Goal: Task Accomplishment & Management: Use online tool/utility

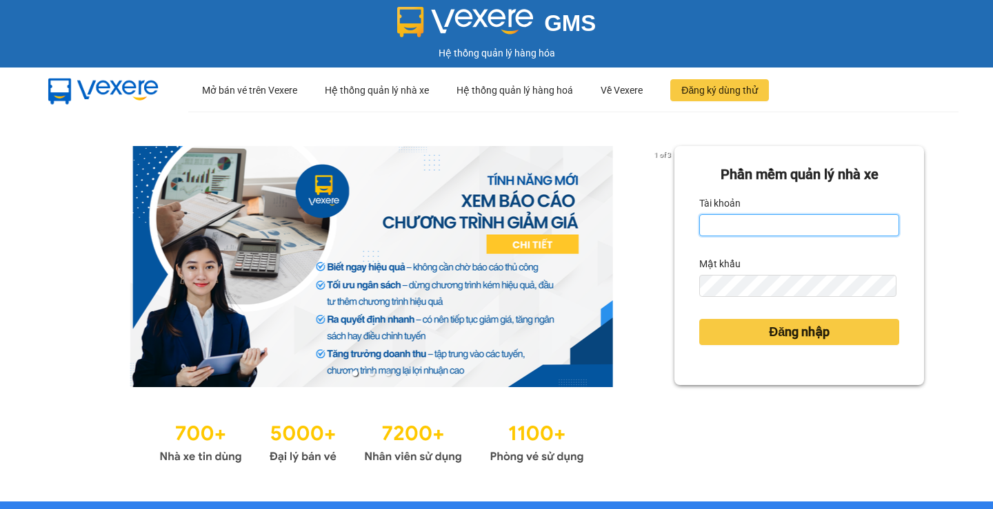
type input "phuoclongbaga.tuanhung"
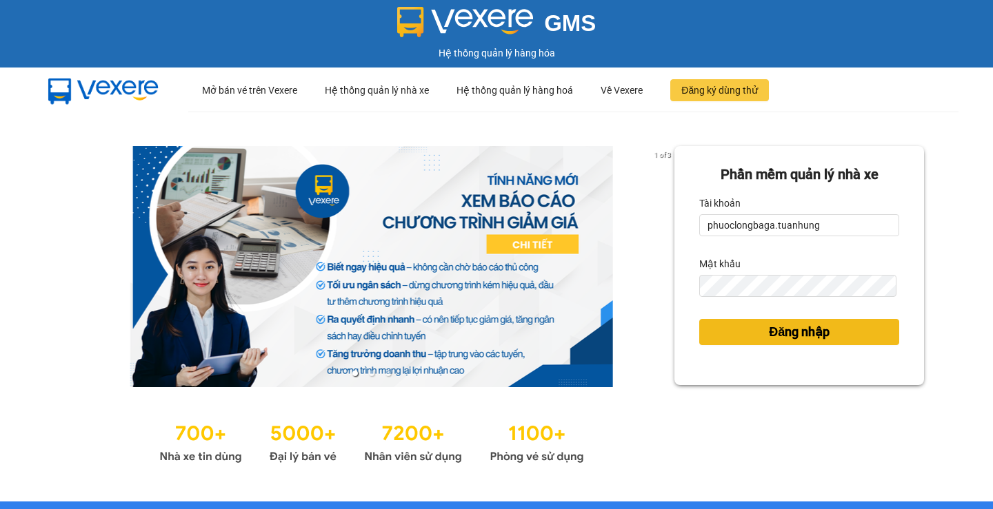
click at [831, 330] on button "Đăng nhập" at bounding box center [799, 332] width 200 height 26
